Goal: Find specific page/section: Find specific page/section

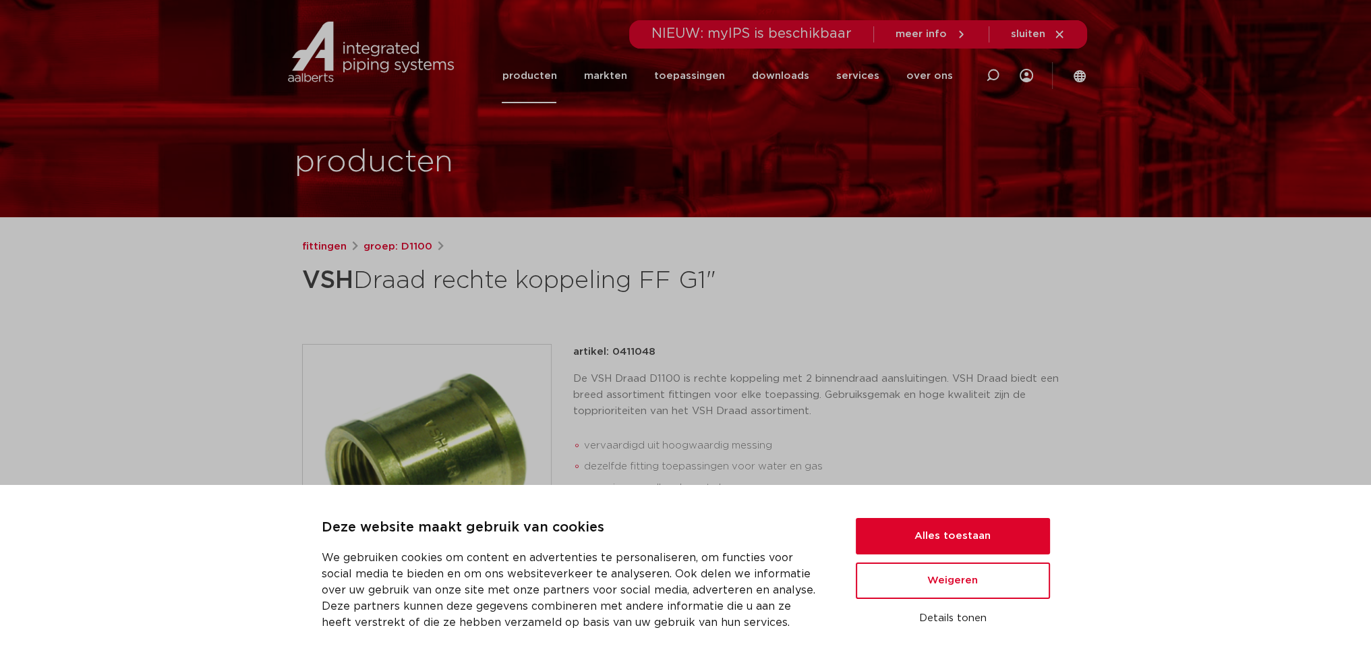
click at [556, 77] on link "producten" at bounding box center [529, 76] width 55 height 55
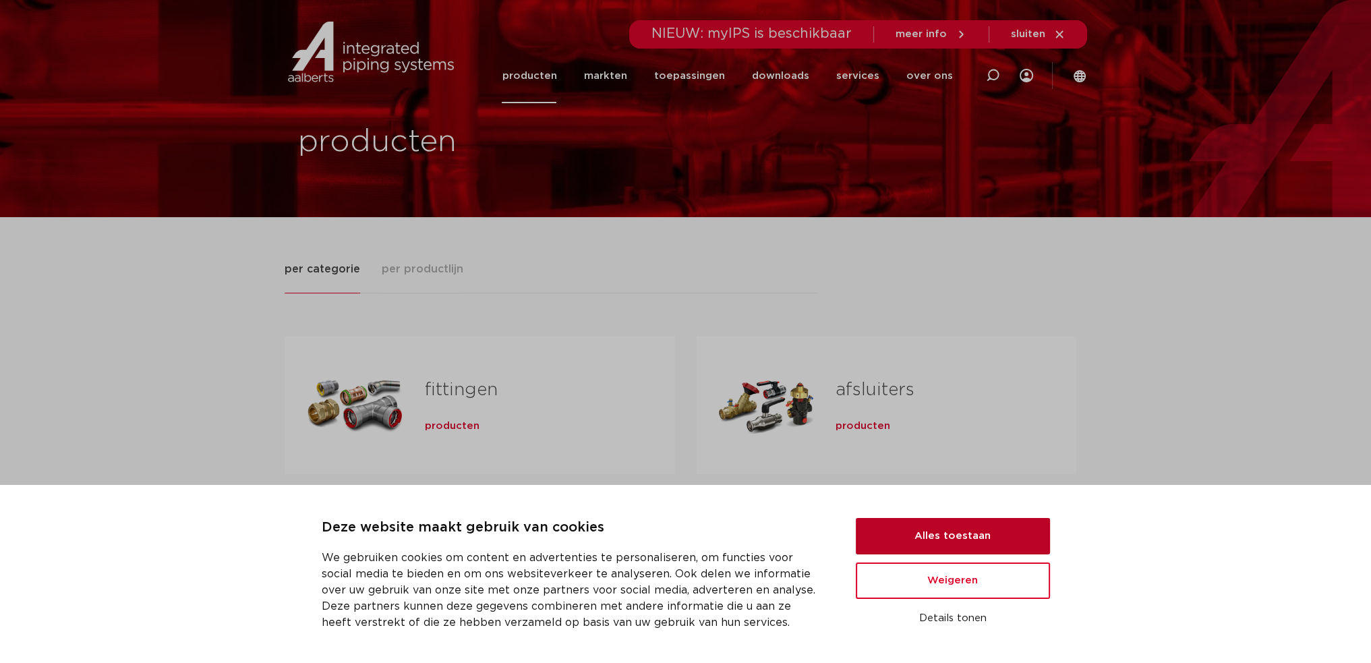
click at [992, 544] on button "Alles toestaan" at bounding box center [953, 536] width 194 height 36
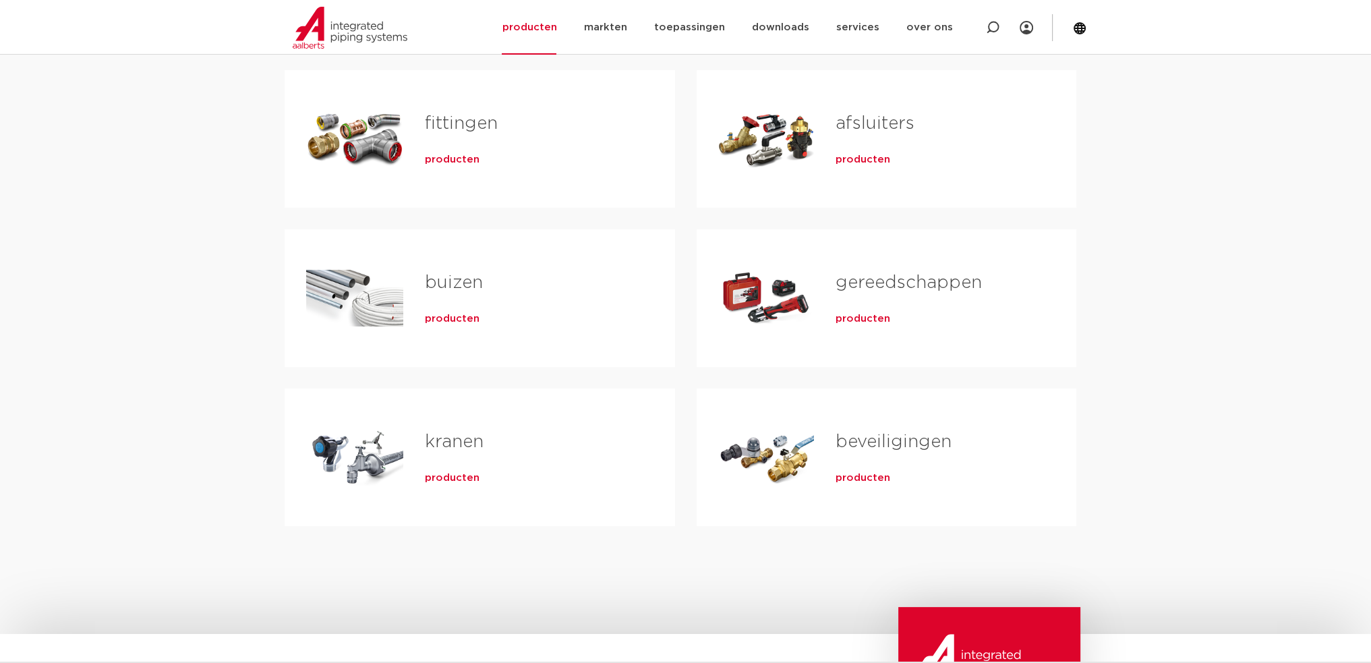
scroll to position [270, 0]
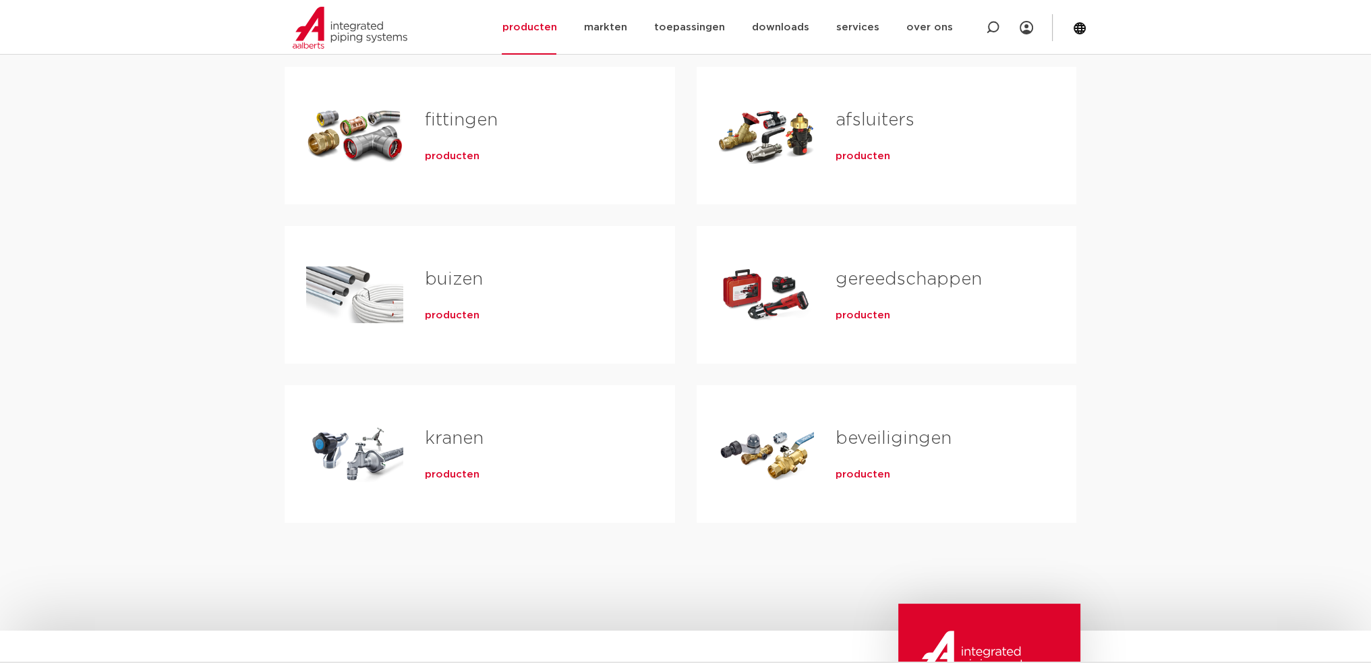
click at [448, 468] on span "producten" at bounding box center [452, 474] width 55 height 13
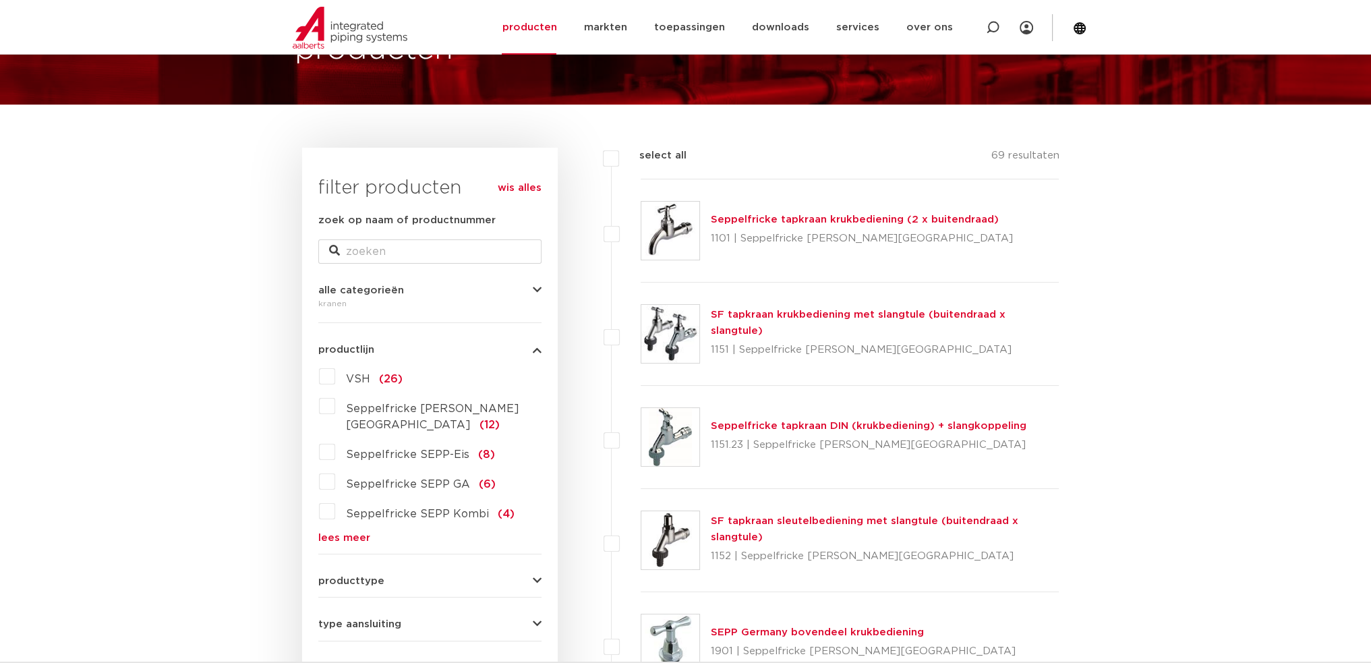
scroll to position [135, 0]
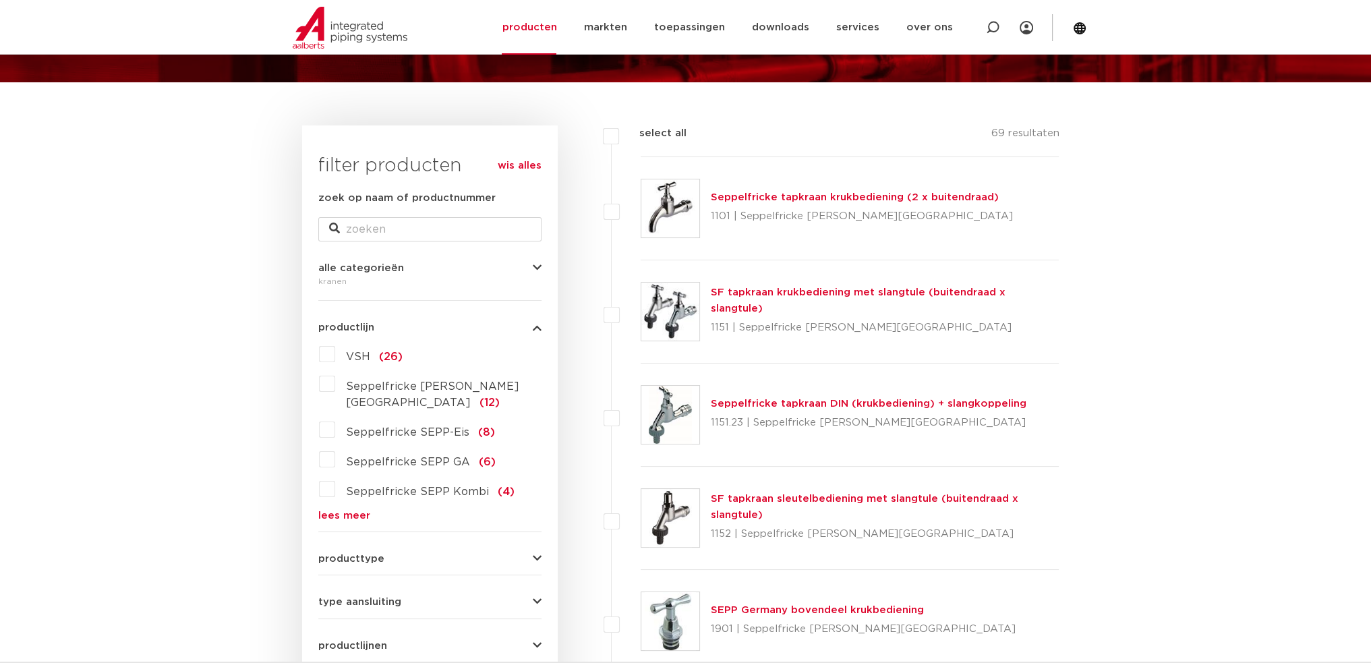
click at [335, 419] on label "Seppelfricke SEPP-Eis (8)" at bounding box center [415, 430] width 160 height 22
click at [0, 0] on input "Seppelfricke SEPP-Eis (8)" at bounding box center [0, 0] width 0 height 0
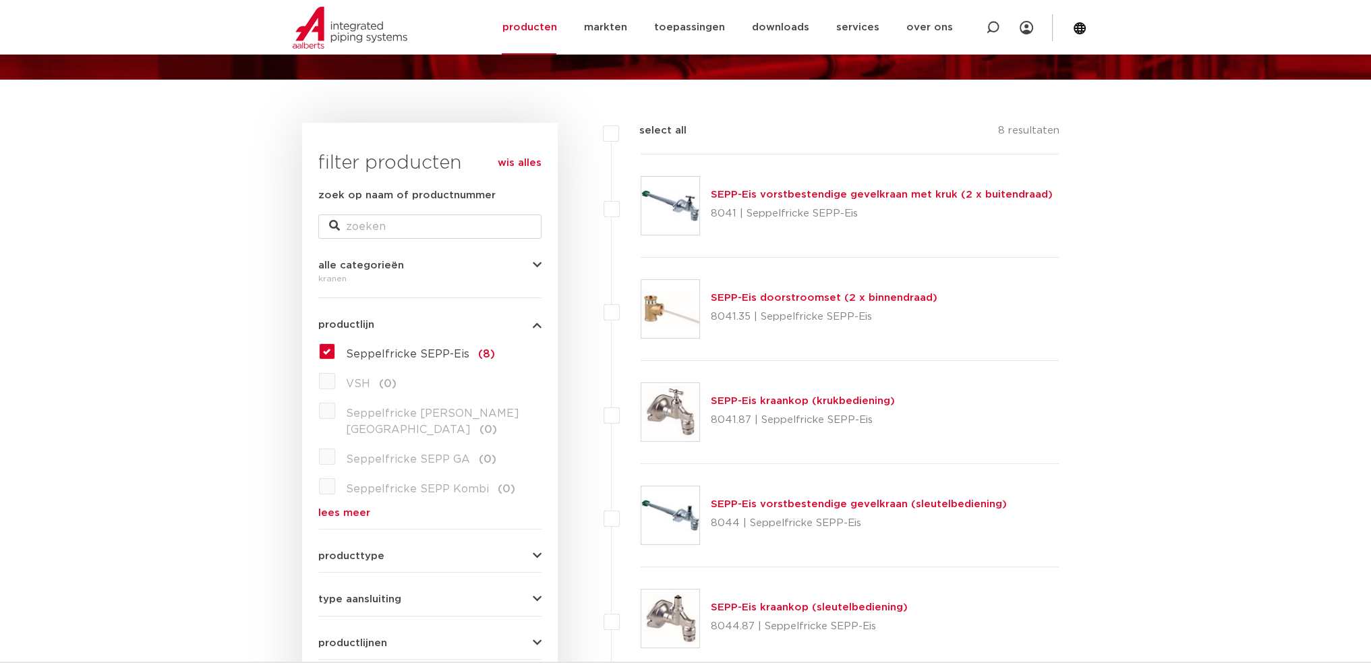
scroll to position [135, 0]
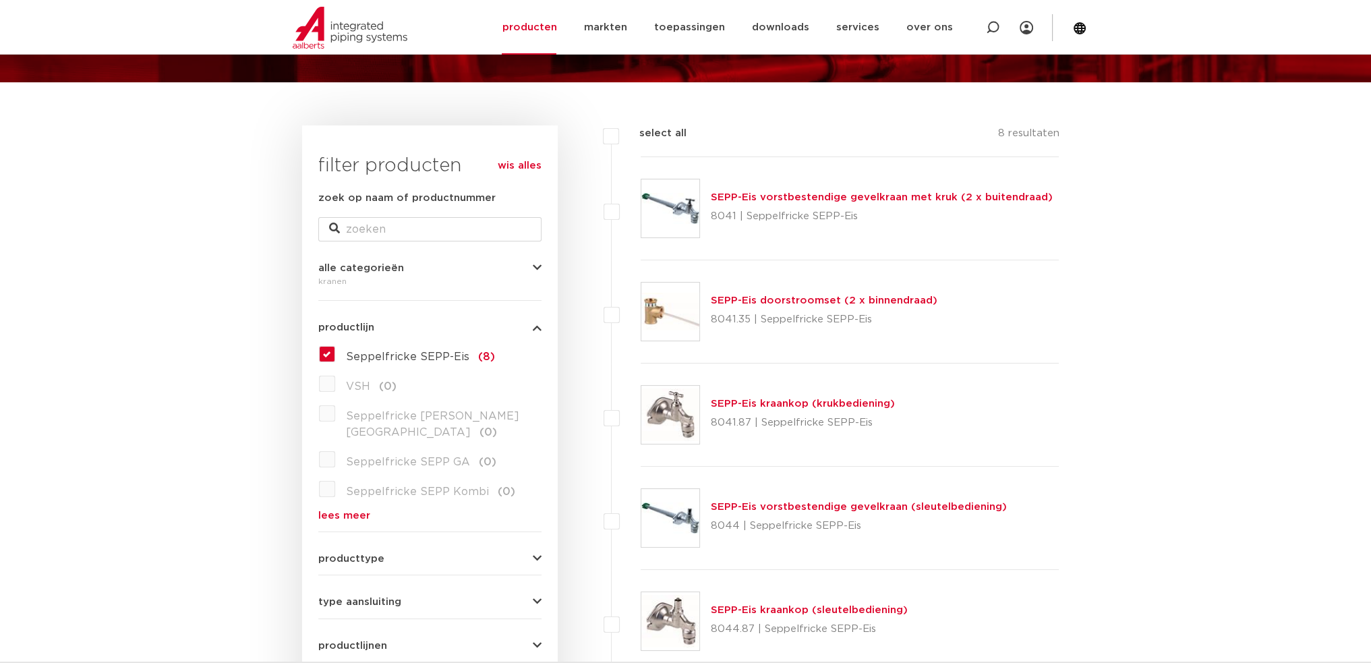
click at [856, 403] on link "SEPP-Eis kraankop (krukbediening)" at bounding box center [803, 403] width 184 height 10
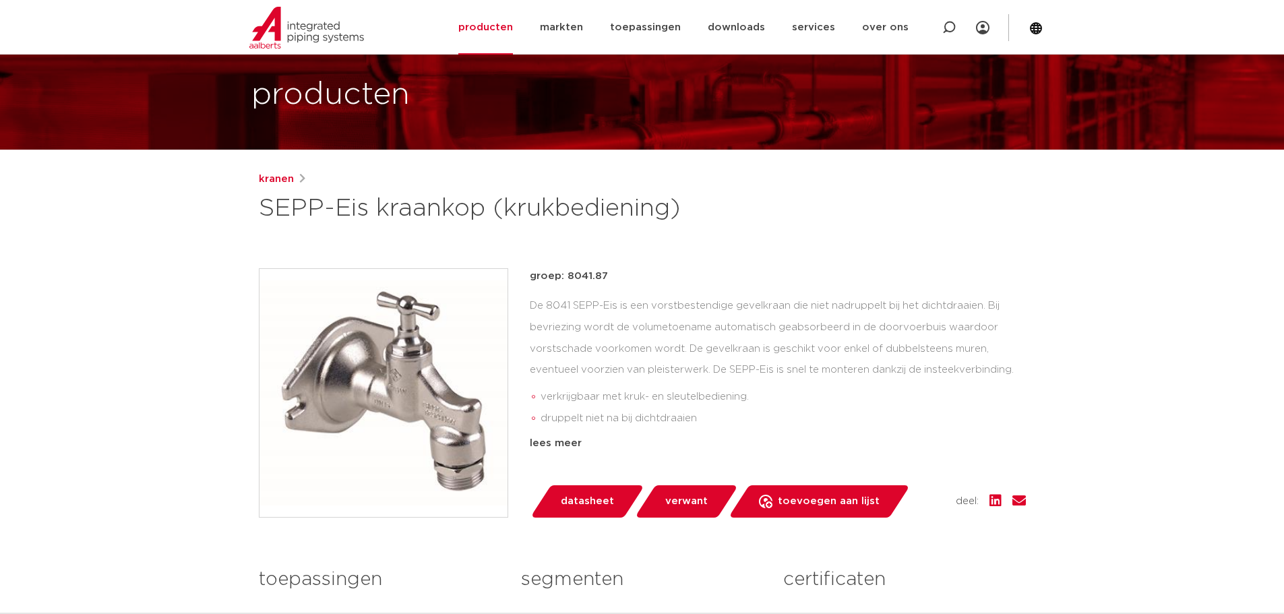
scroll to position [135, 0]
